Goal: Task Accomplishment & Management: Complete application form

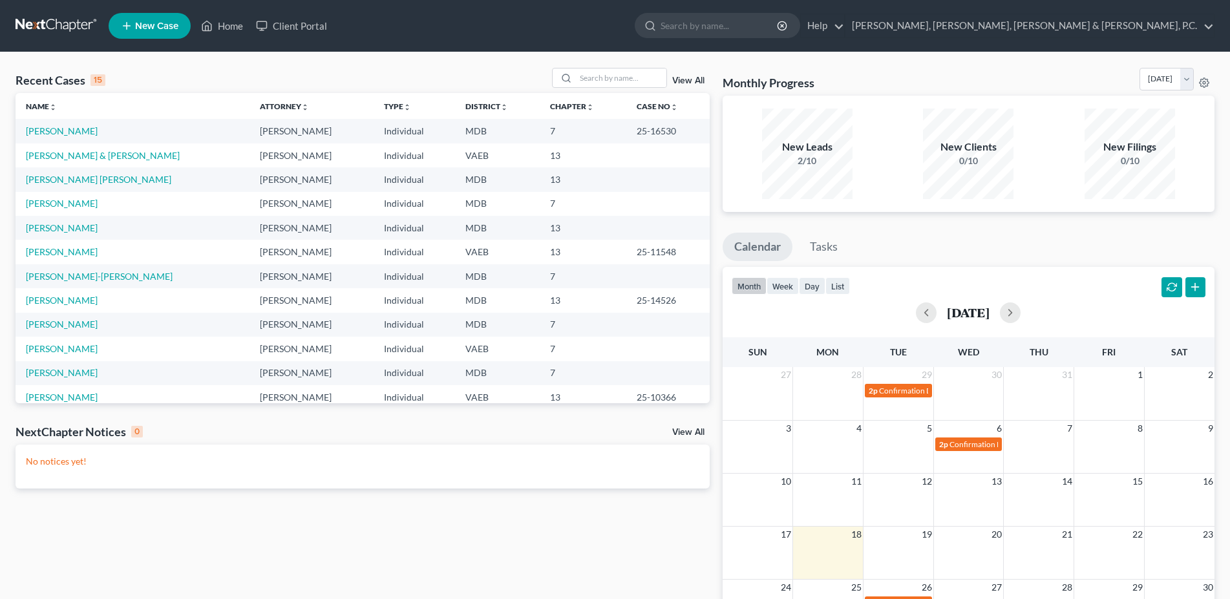
click at [63, 355] on td "[PERSON_NAME]" at bounding box center [133, 349] width 234 height 24
click at [64, 352] on link "[PERSON_NAME]" at bounding box center [62, 348] width 72 height 11
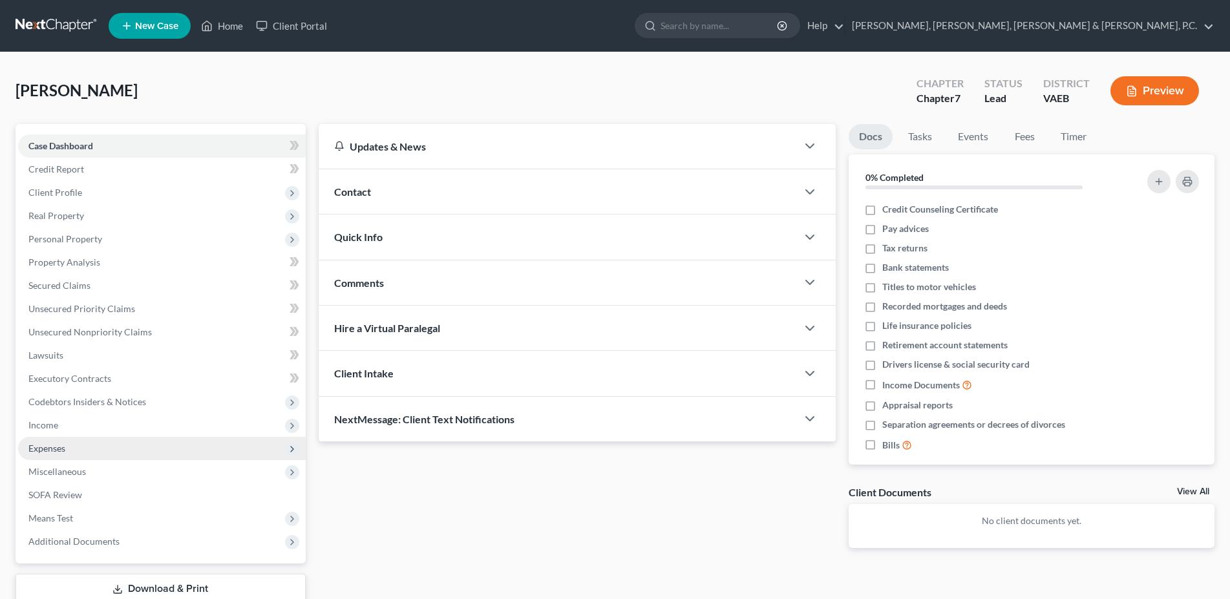
click at [103, 443] on span "Expenses" at bounding box center [162, 448] width 288 height 23
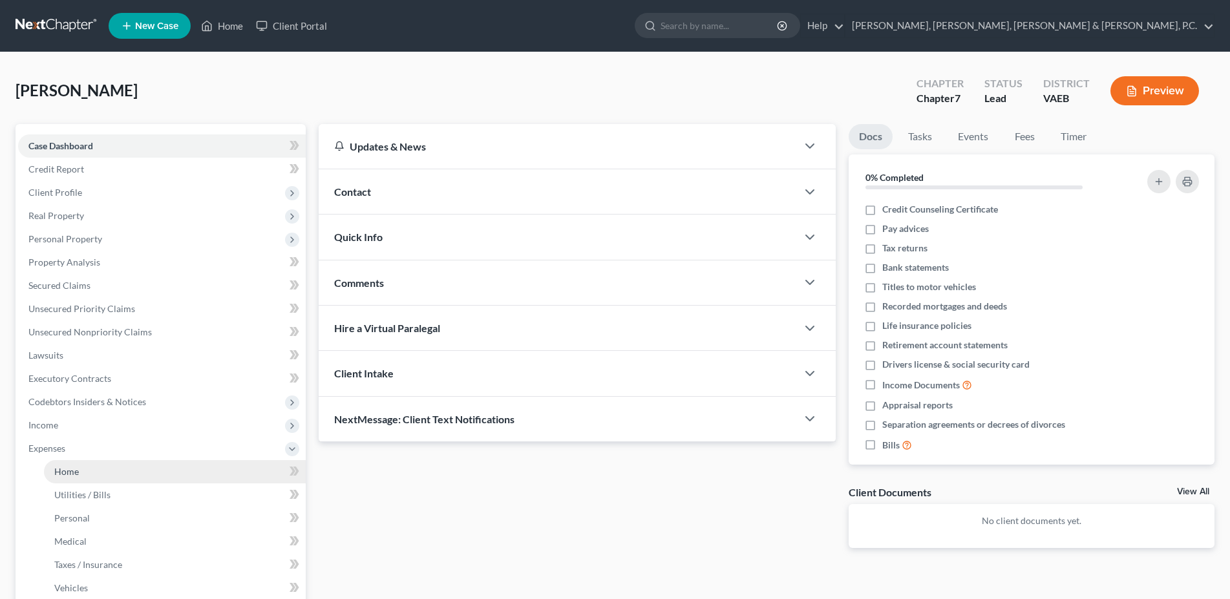
click at [100, 468] on link "Home" at bounding box center [175, 471] width 262 height 23
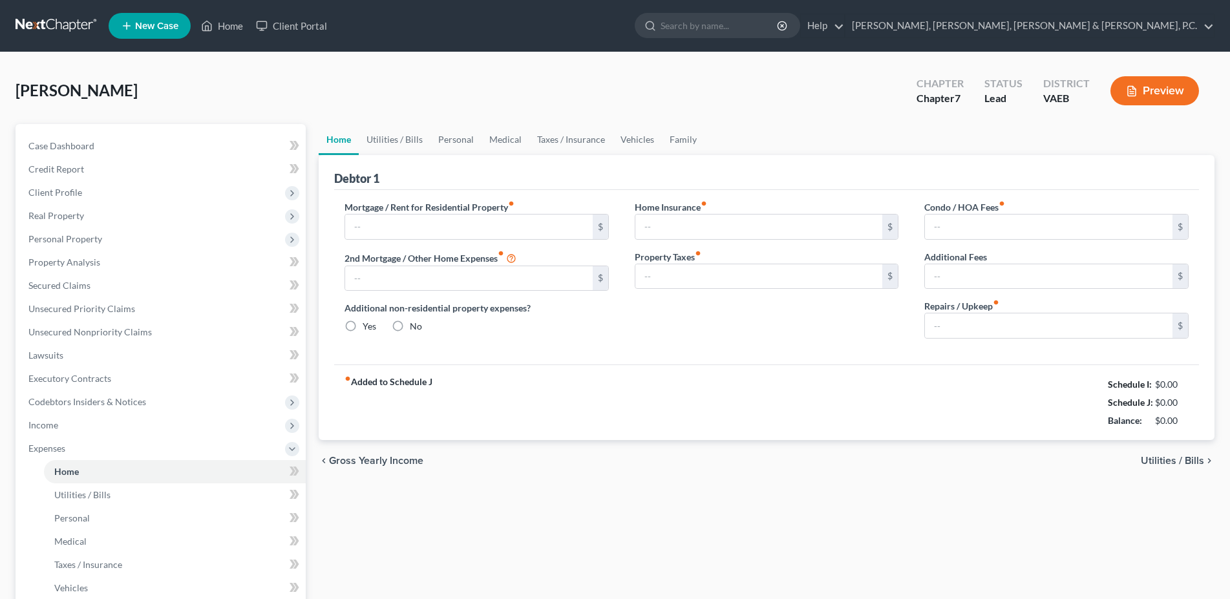
type input "1,842.00"
type input "0.00"
radio input "true"
type input "32.00"
type input "0.00"
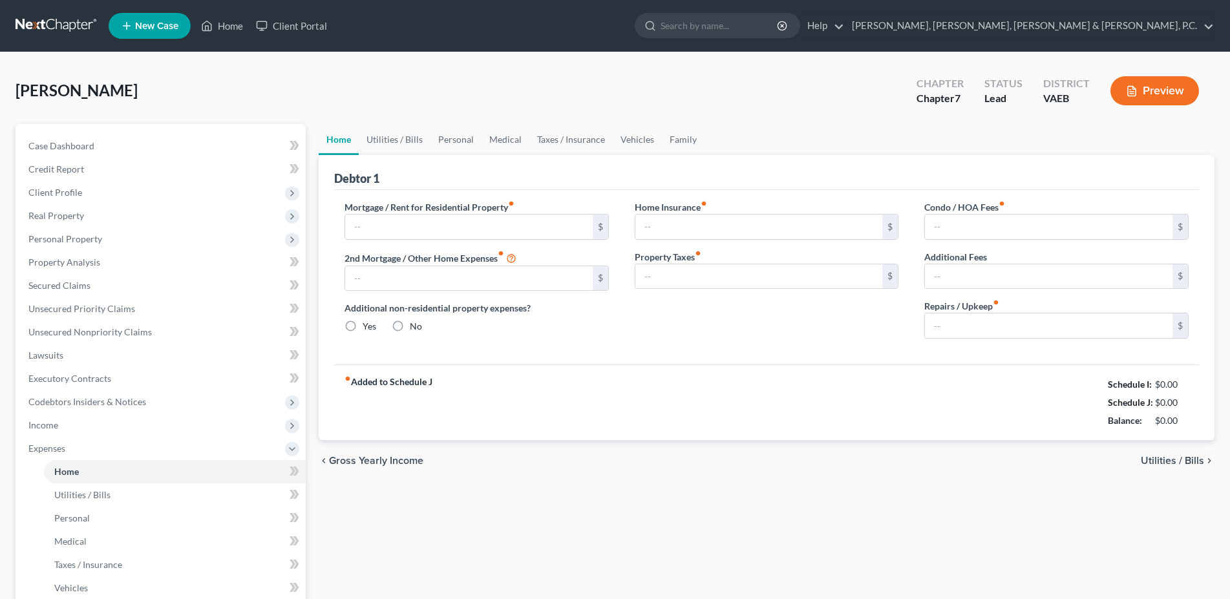
type input "0.00"
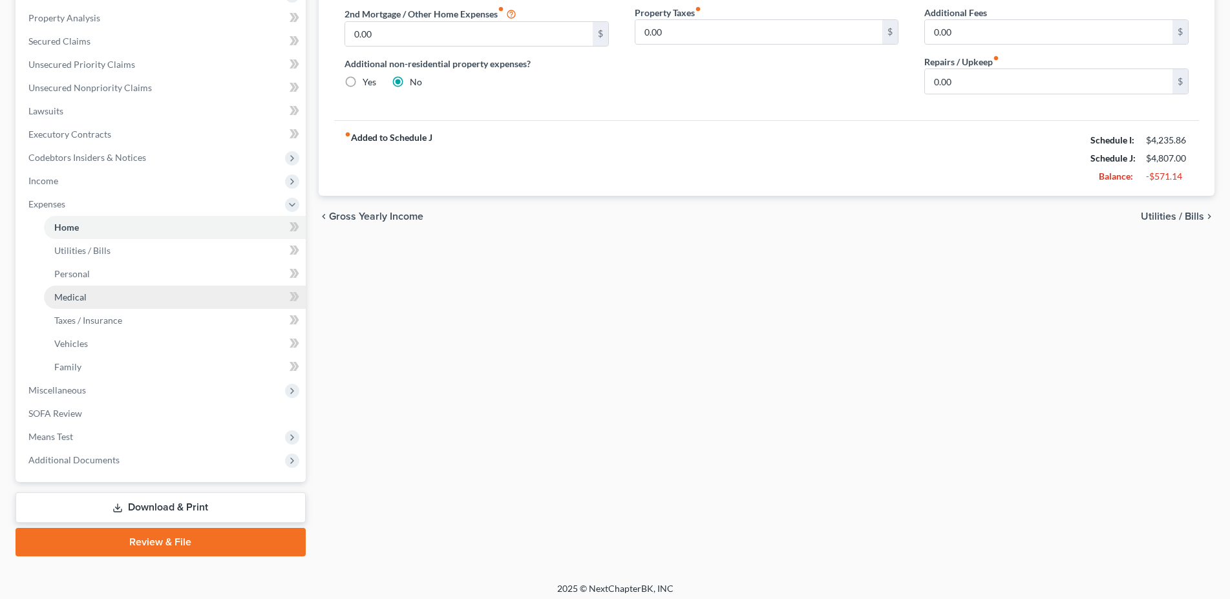
scroll to position [249, 0]
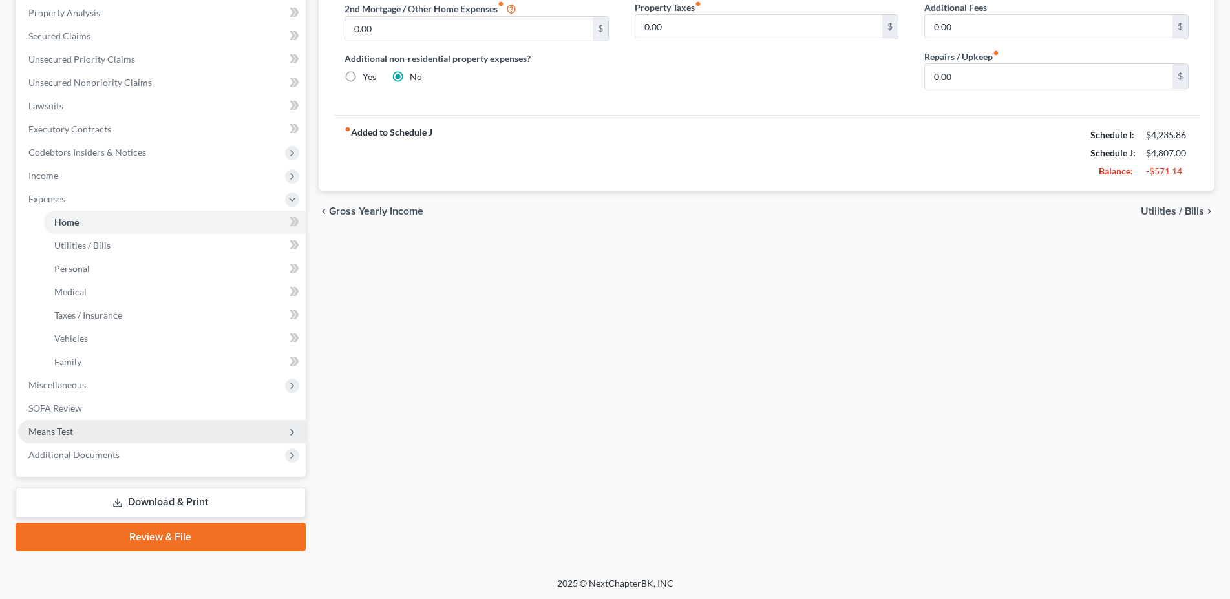
click at [69, 427] on span "Means Test" at bounding box center [50, 431] width 45 height 11
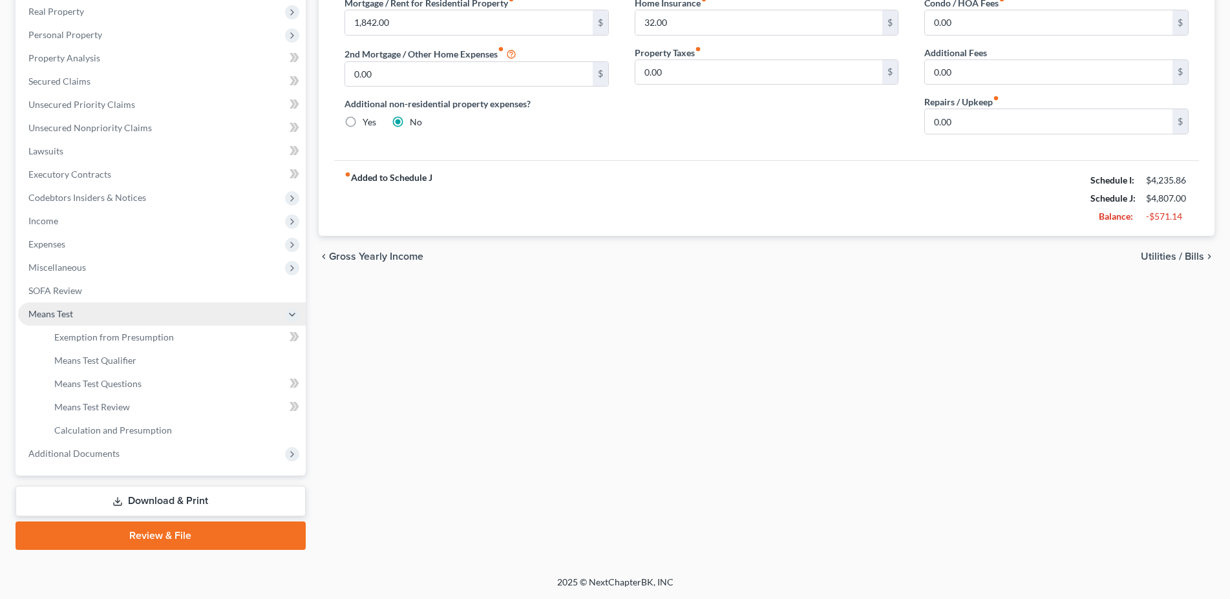
scroll to position [203, 0]
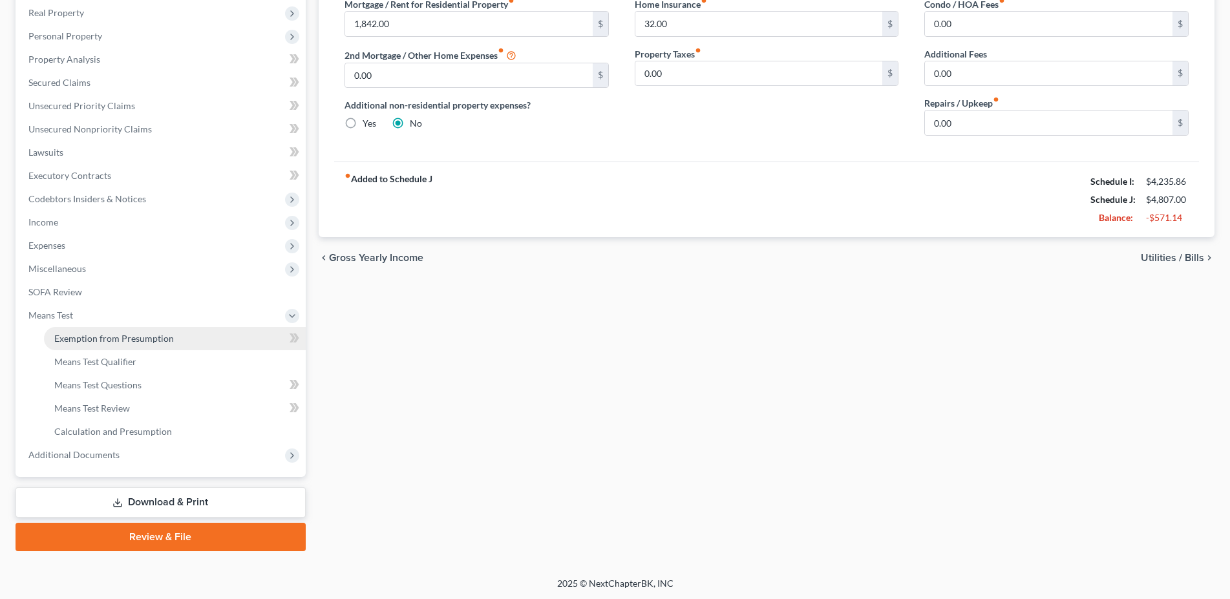
click at [105, 340] on span "Exemption from Presumption" at bounding box center [114, 338] width 120 height 11
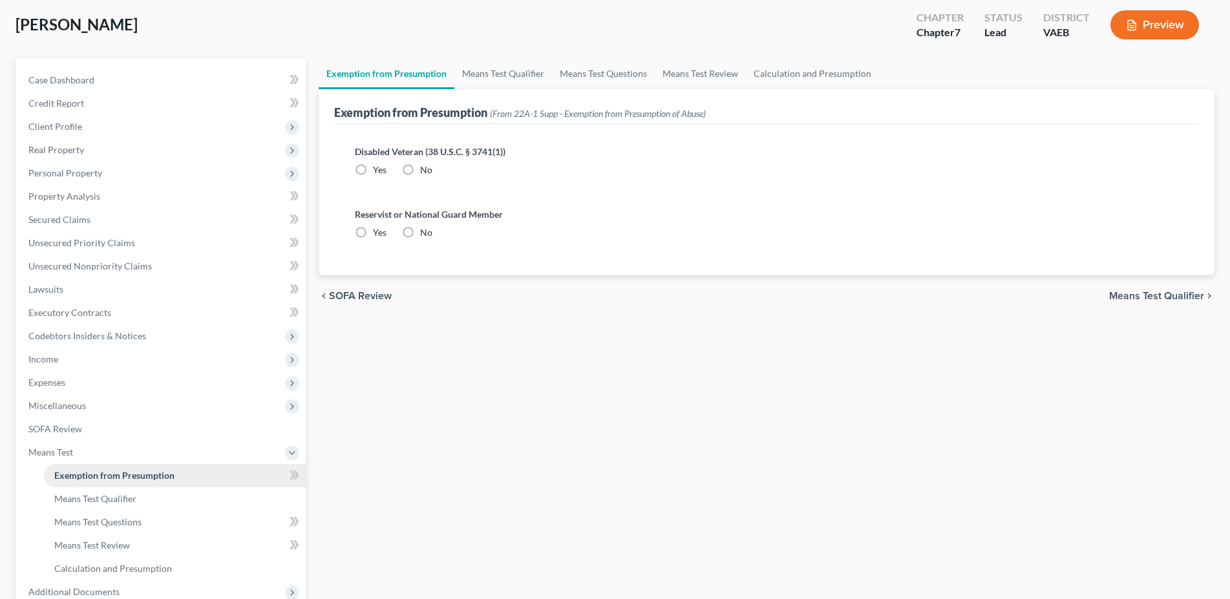
radio input "true"
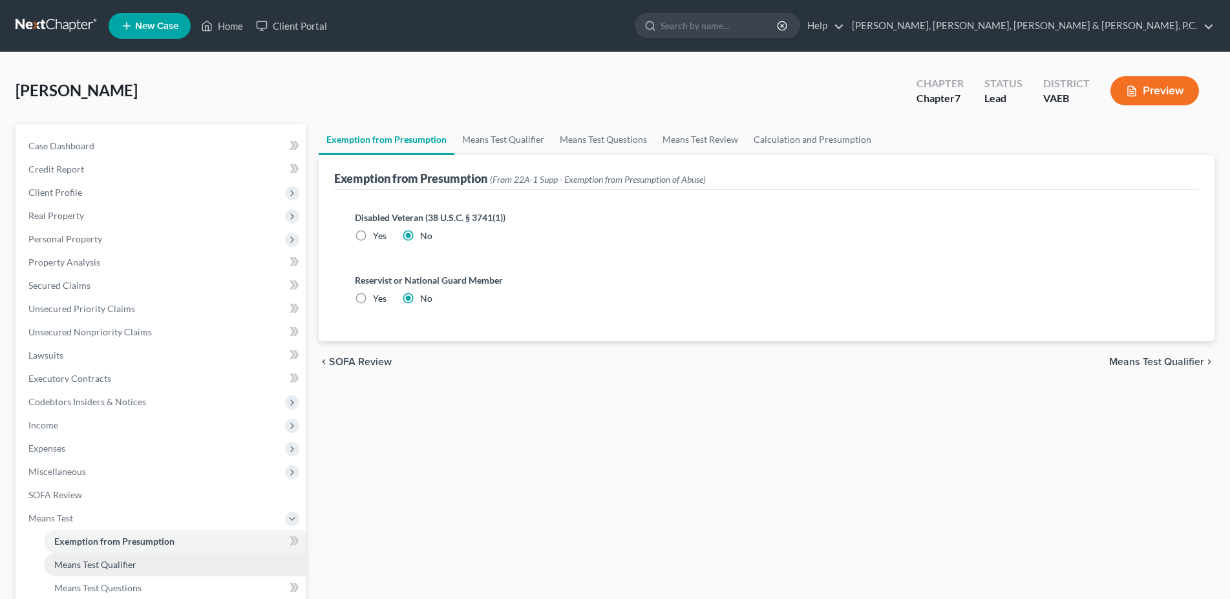
click at [79, 565] on span "Means Test Qualifier" at bounding box center [95, 564] width 82 height 11
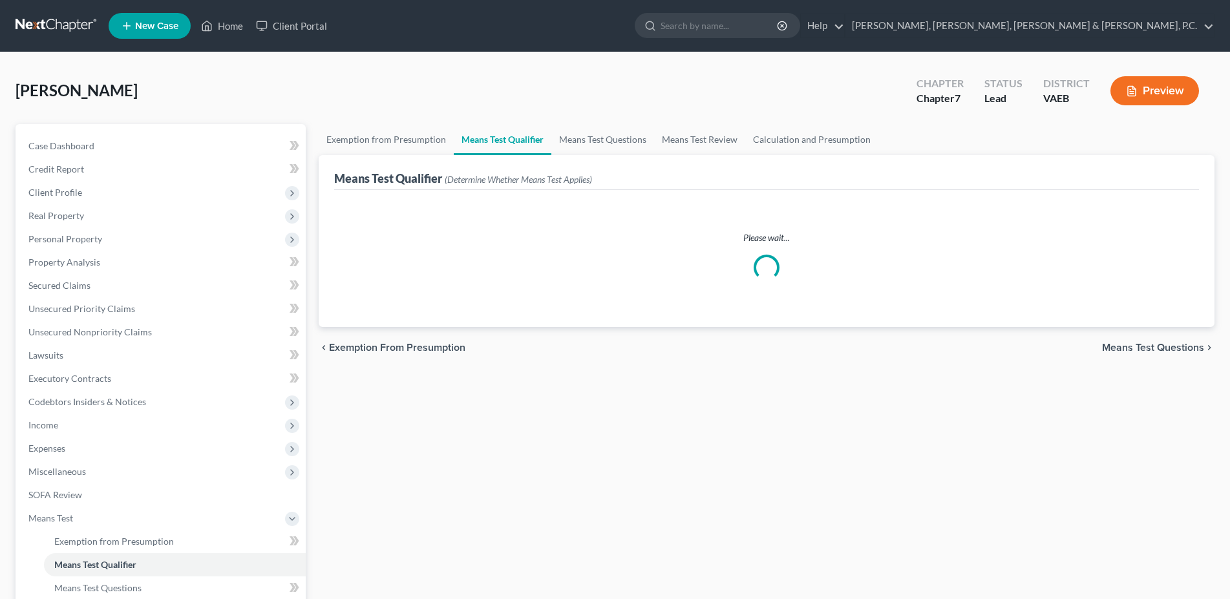
click at [1149, 85] on button "Preview" at bounding box center [1154, 90] width 89 height 29
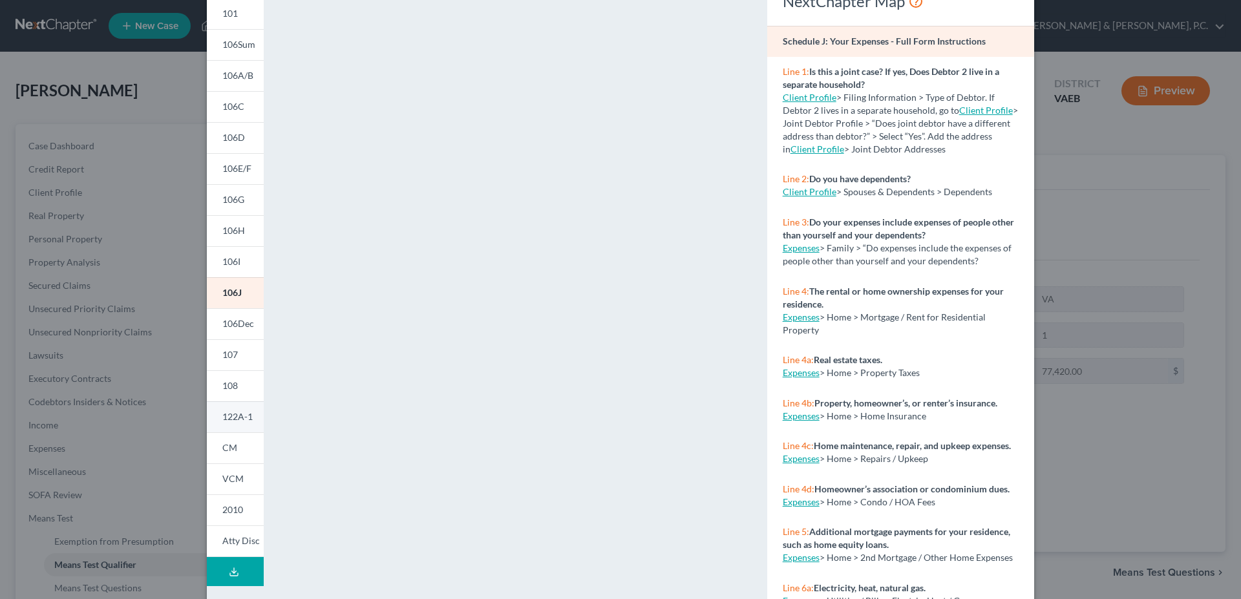
scroll to position [130, 0]
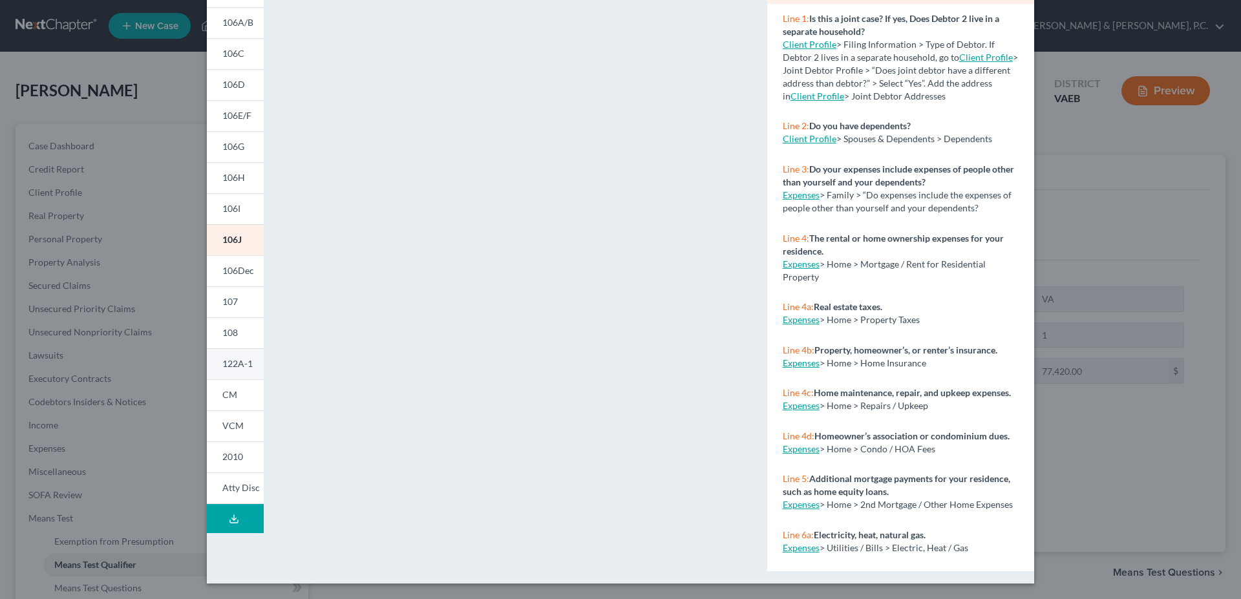
click at [231, 360] on span "122A-1" at bounding box center [237, 363] width 30 height 11
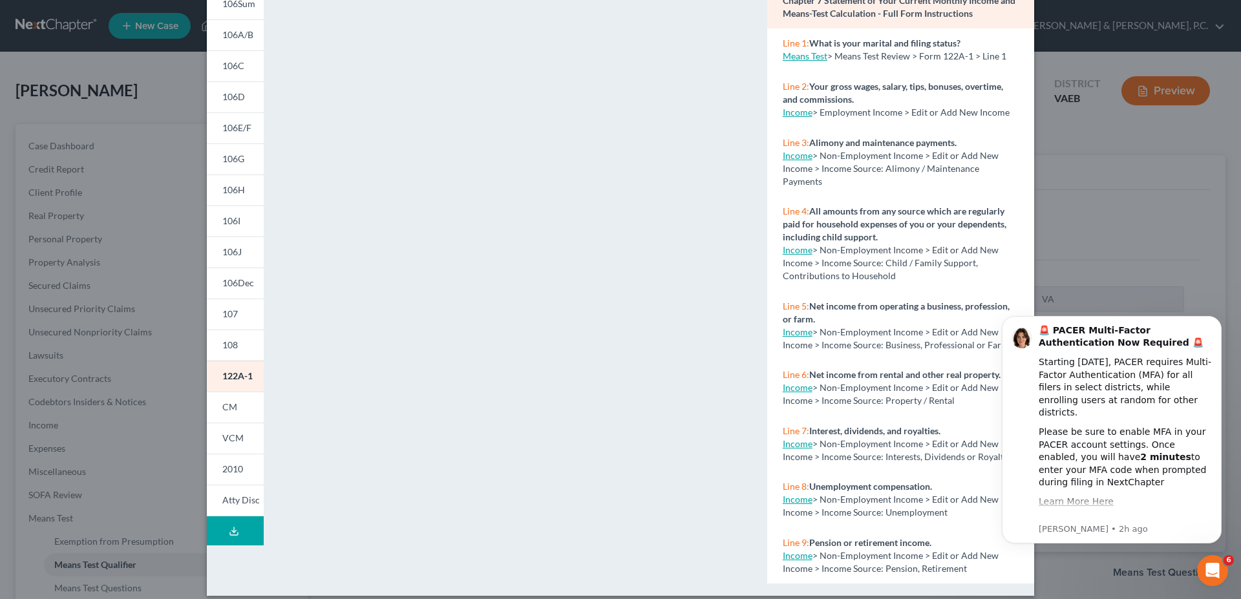
scroll to position [0, 0]
